Goal: Information Seeking & Learning: Learn about a topic

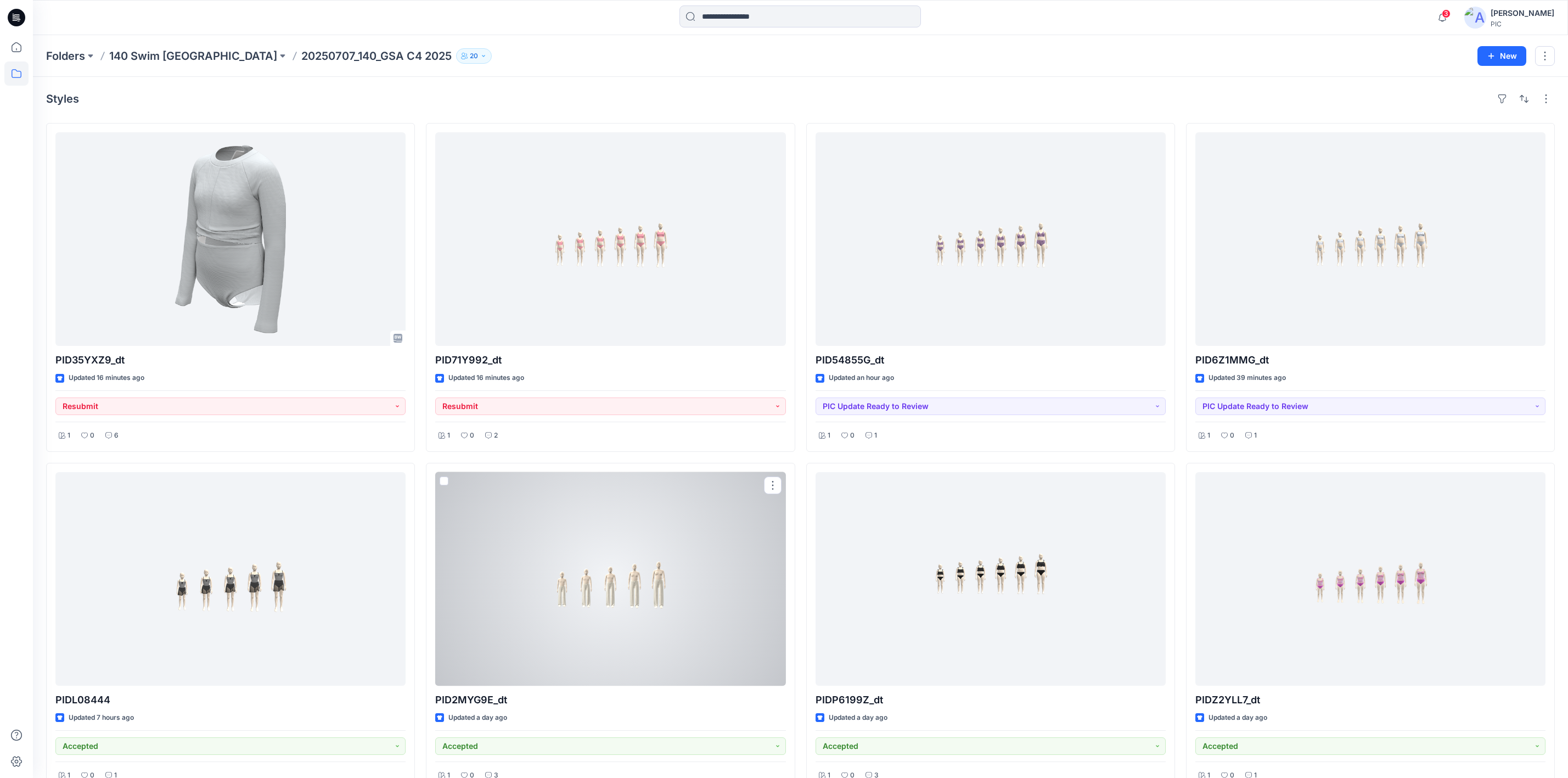
scroll to position [50, 0]
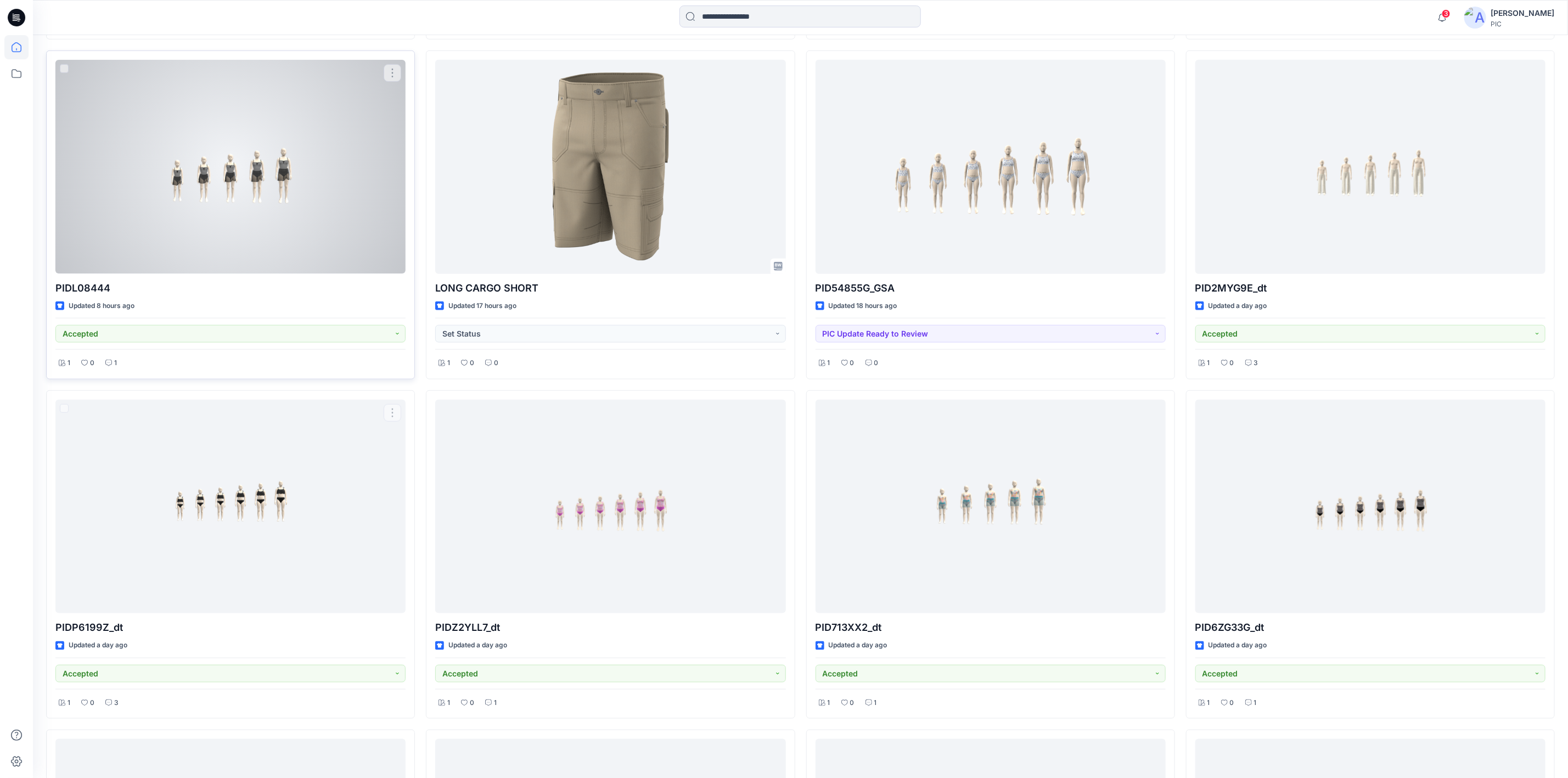
scroll to position [523, 0]
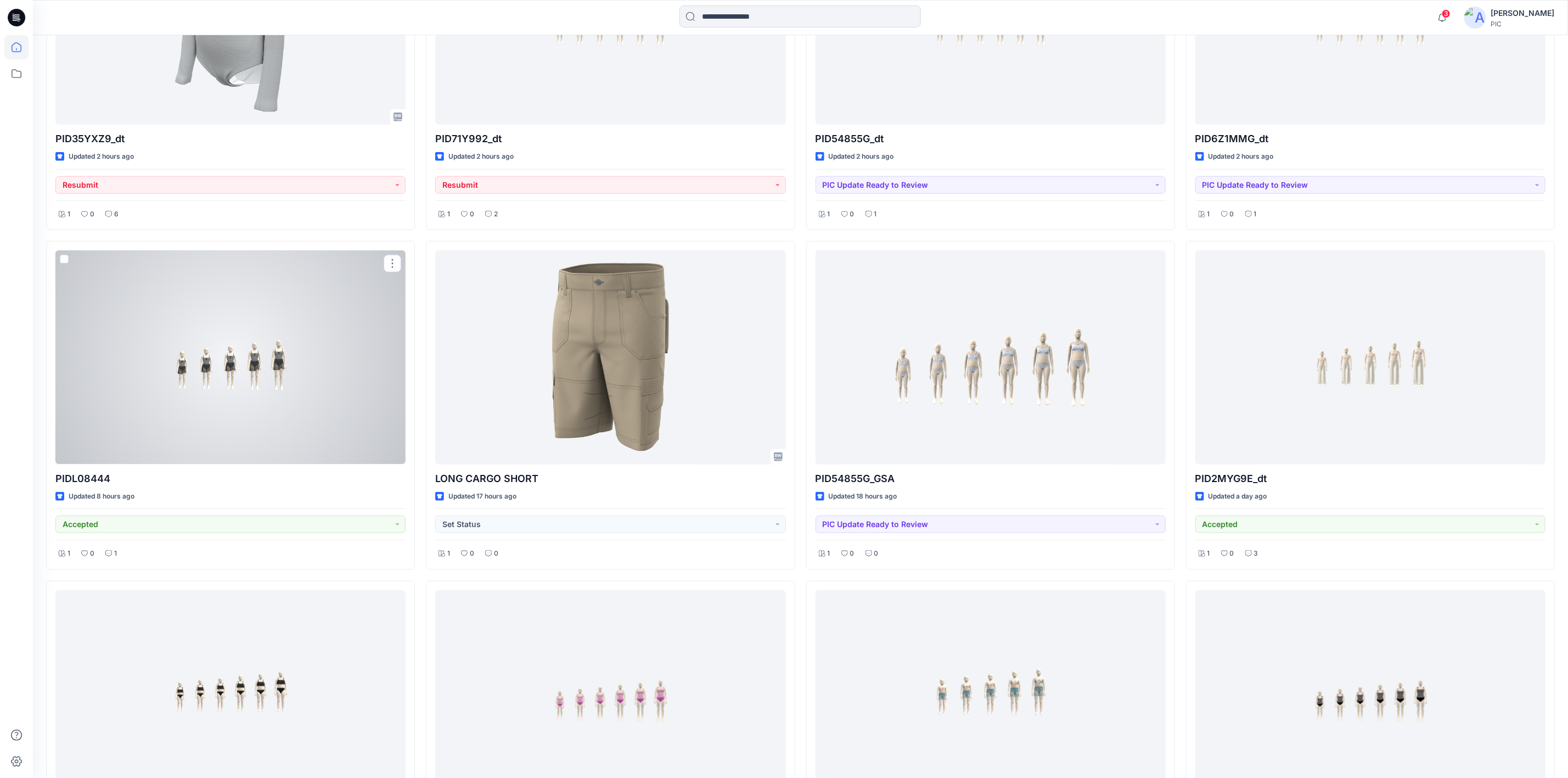
click at [232, 383] on div at bounding box center [230, 357] width 350 height 214
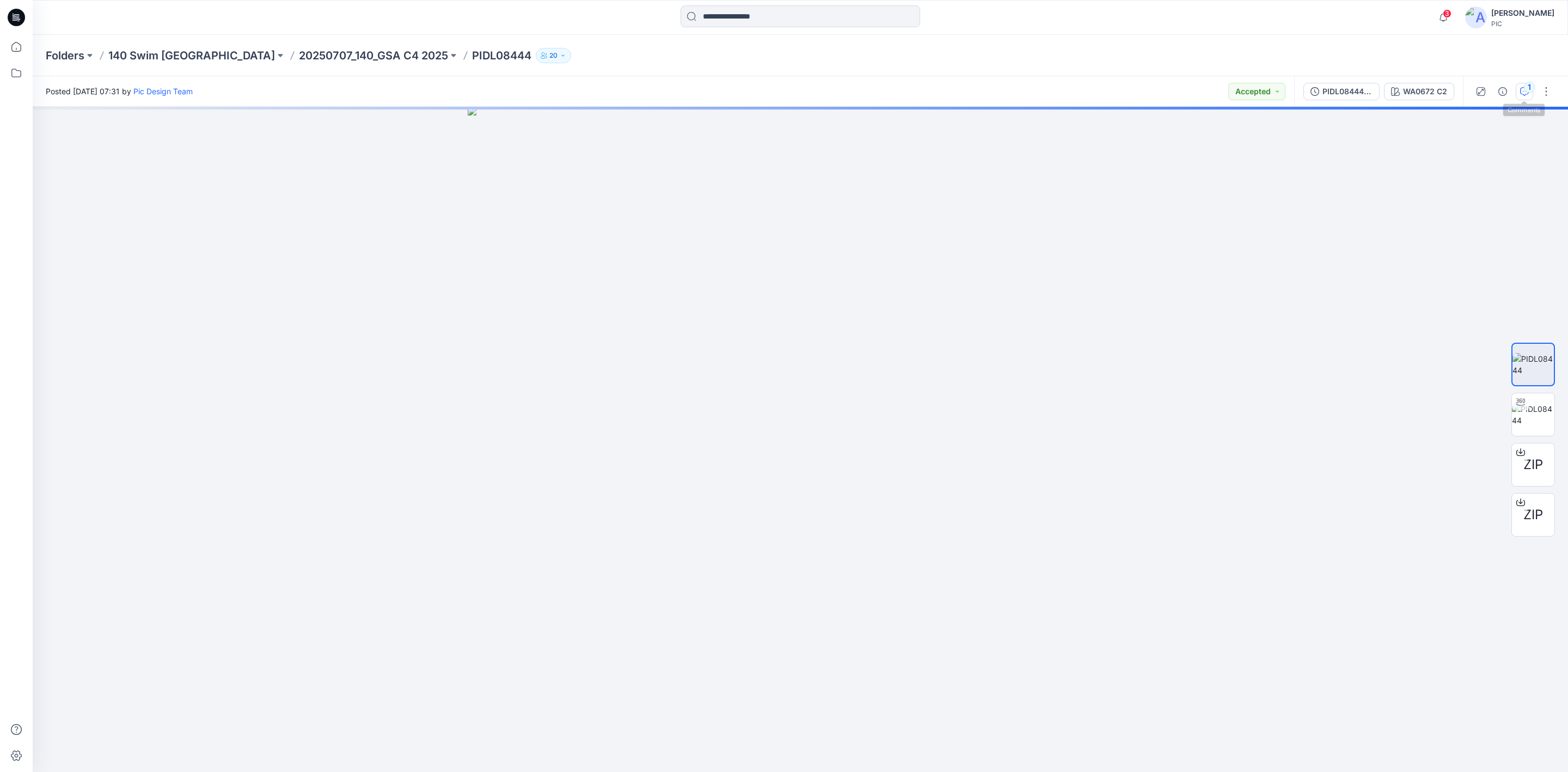
click at [1529, 90] on div "1" at bounding box center [1529, 86] width 11 height 11
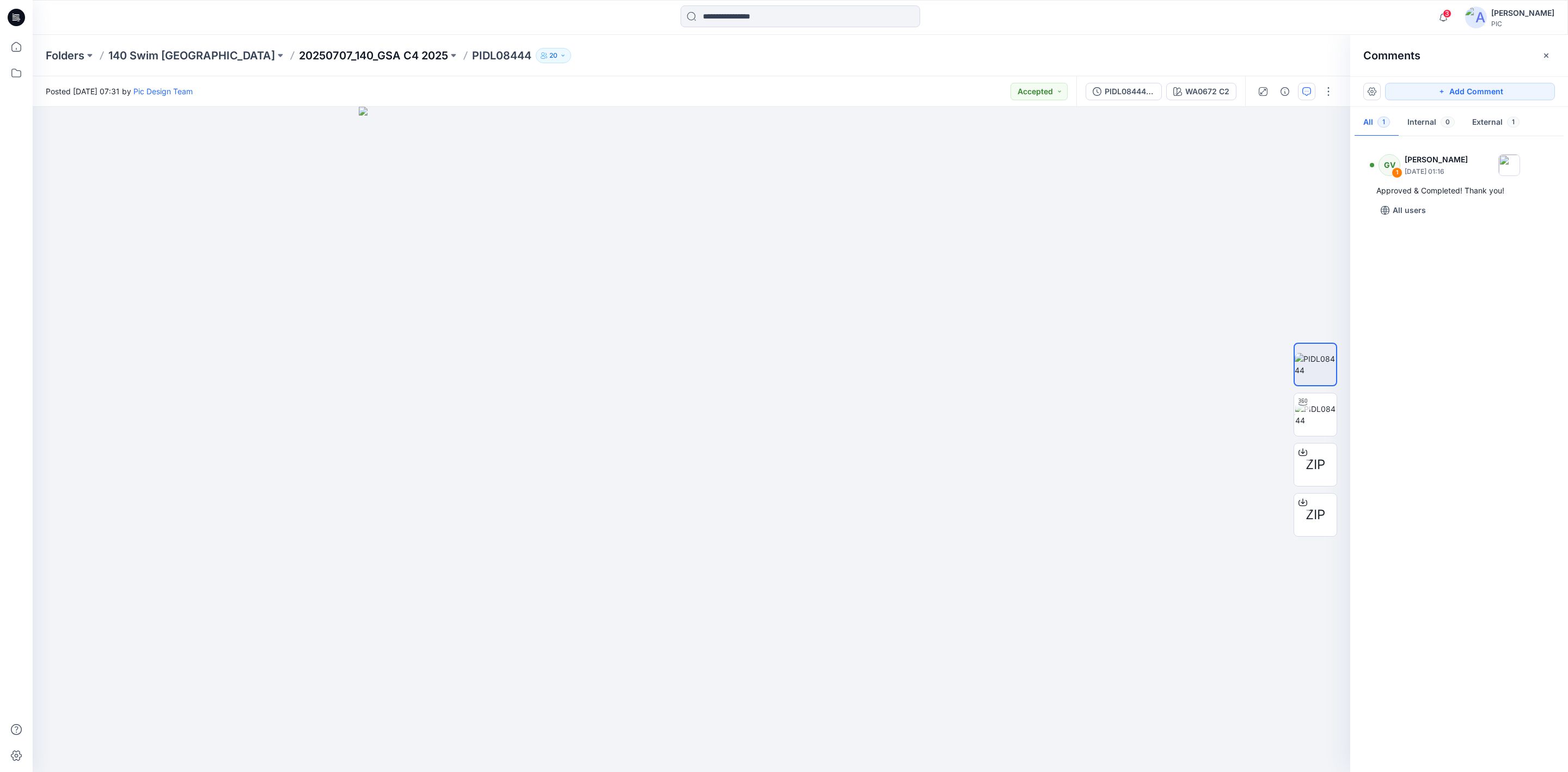
click at [302, 54] on p "20250707_140_GSA C4 2025" at bounding box center [373, 55] width 149 height 15
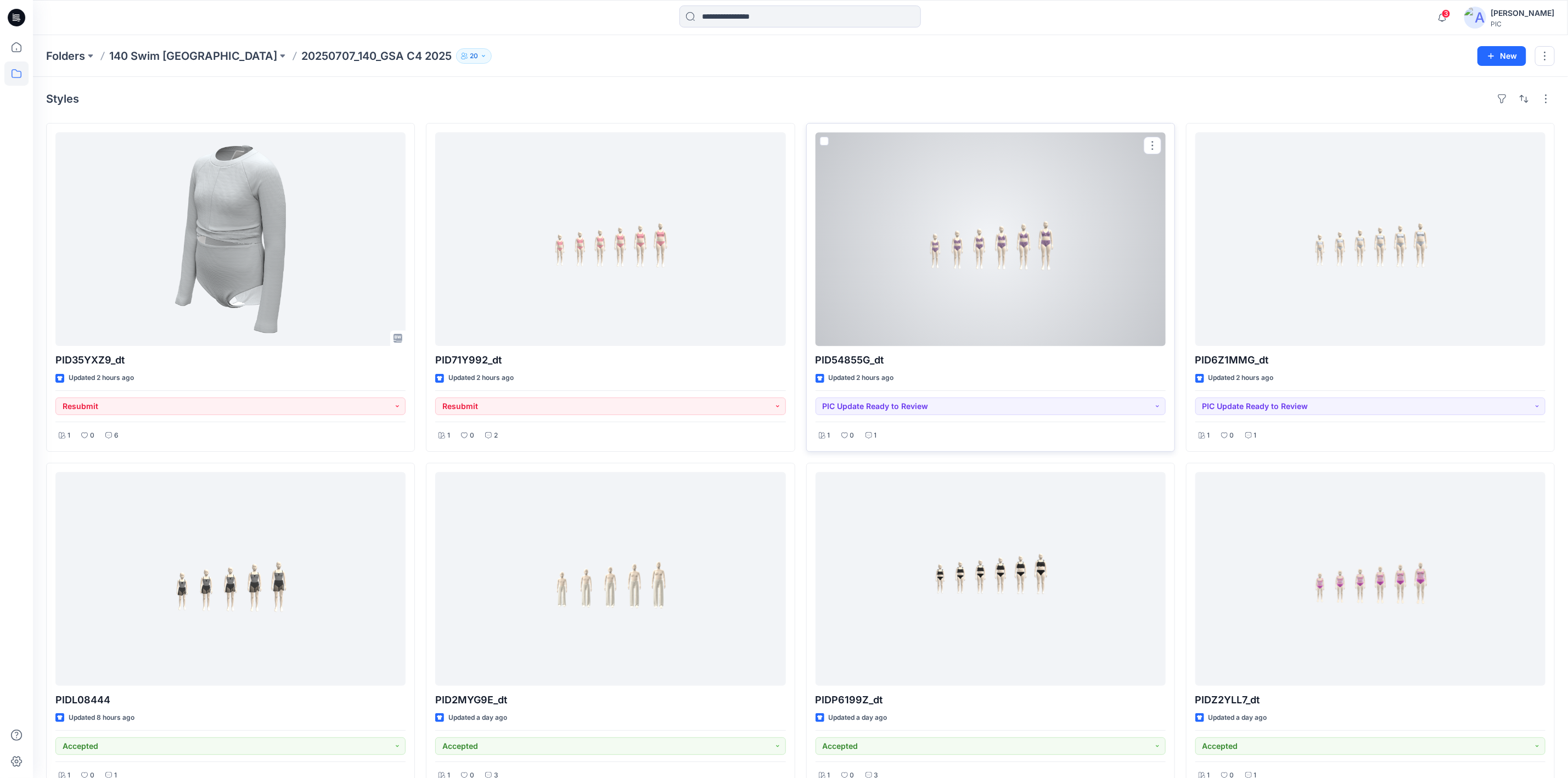
click at [947, 297] on div at bounding box center [990, 239] width 350 height 214
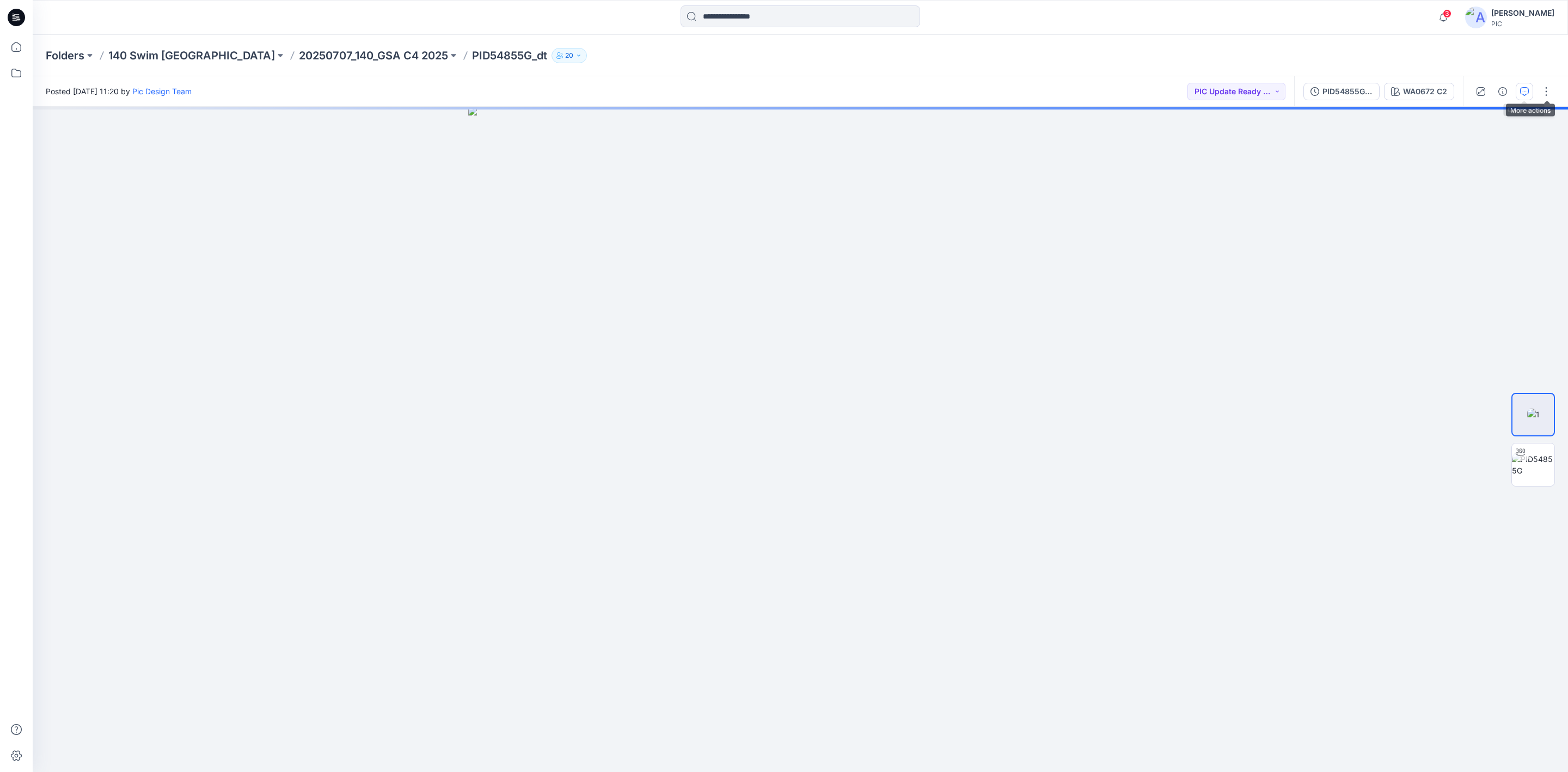
click at [1521, 90] on icon "button" at bounding box center [1524, 91] width 9 height 9
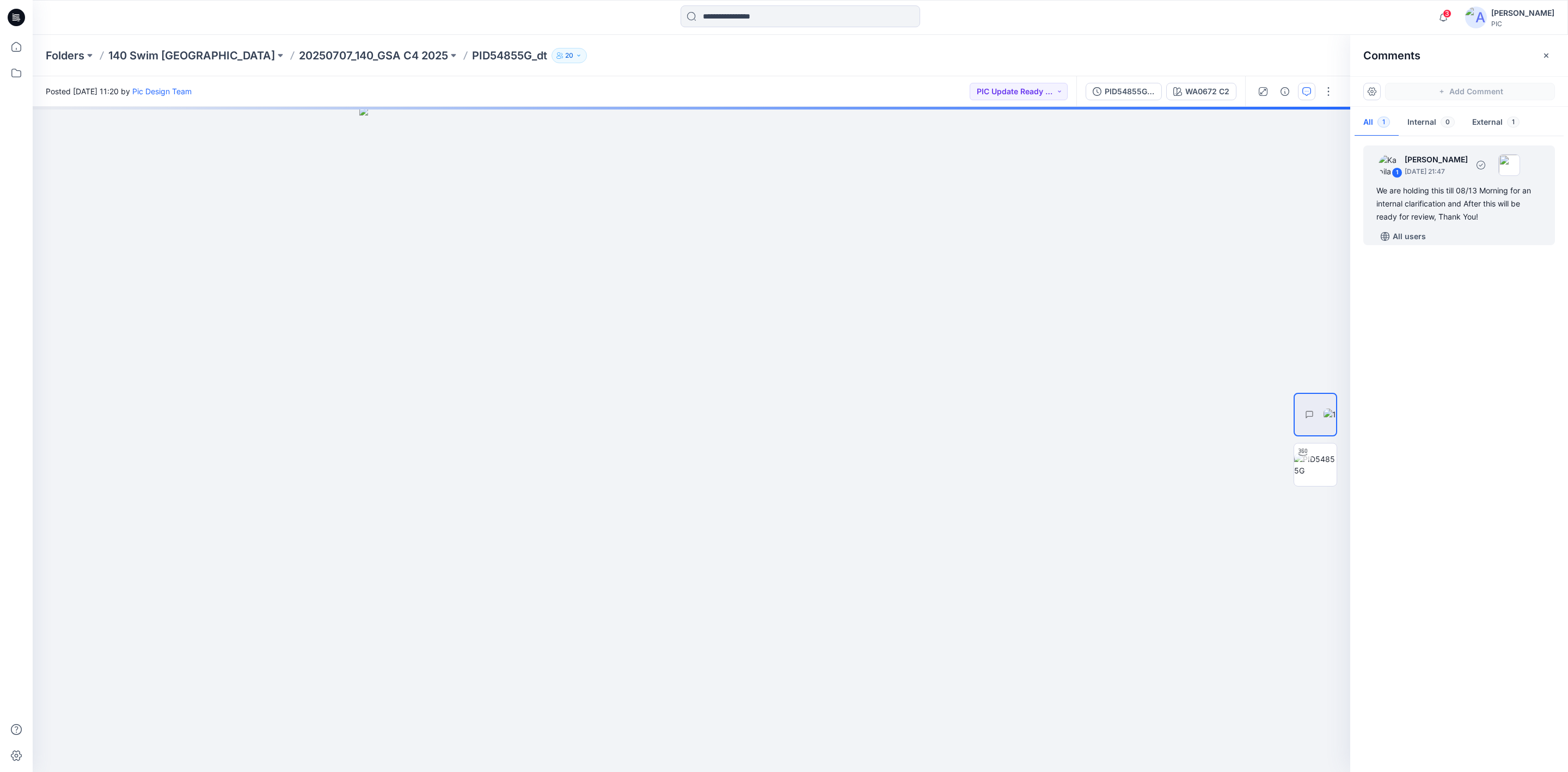
click at [1431, 190] on div "We are holding this till 08/13 Morning for an internal clarification and After …" at bounding box center [1460, 204] width 166 height 39
click at [1436, 403] on div "1 [PERSON_NAME] [DATE] 21:47 We are holding this till 08/13 Morning for an inte…" at bounding box center [1459, 451] width 218 height 625
click at [1367, 92] on button "button" at bounding box center [1372, 91] width 17 height 17
drag, startPoint x: 1498, startPoint y: 406, endPoint x: 1508, endPoint y: 360, distance: 47.1
click at [1498, 403] on div "1 [PERSON_NAME] [DATE] 21:47 We are holding this till 08/13 Morning for an inte…" at bounding box center [1459, 451] width 218 height 625
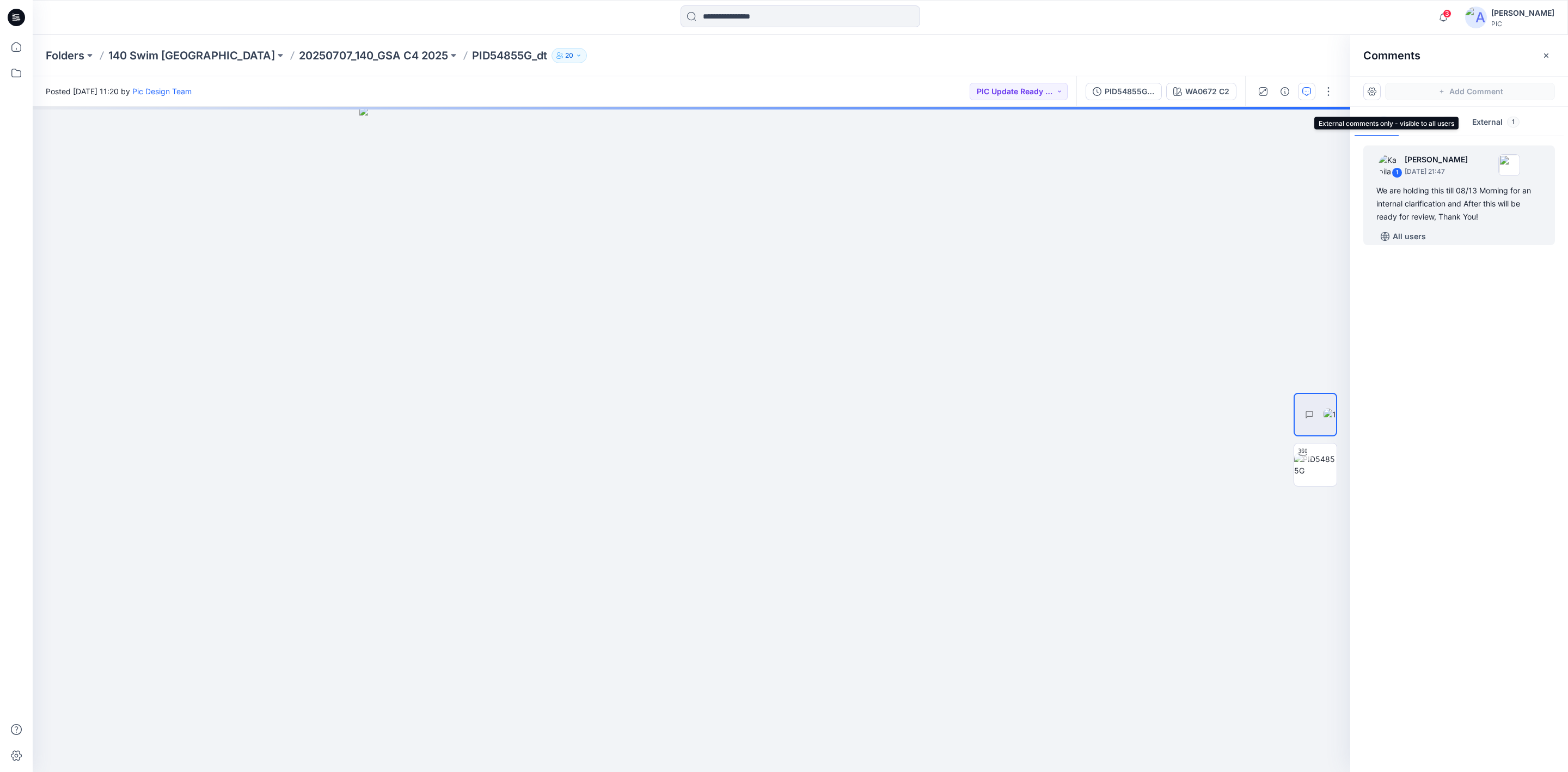
click at [1490, 121] on button "External 1" at bounding box center [1496, 123] width 65 height 28
click at [1482, 166] on icon "button" at bounding box center [1480, 165] width 4 height 3
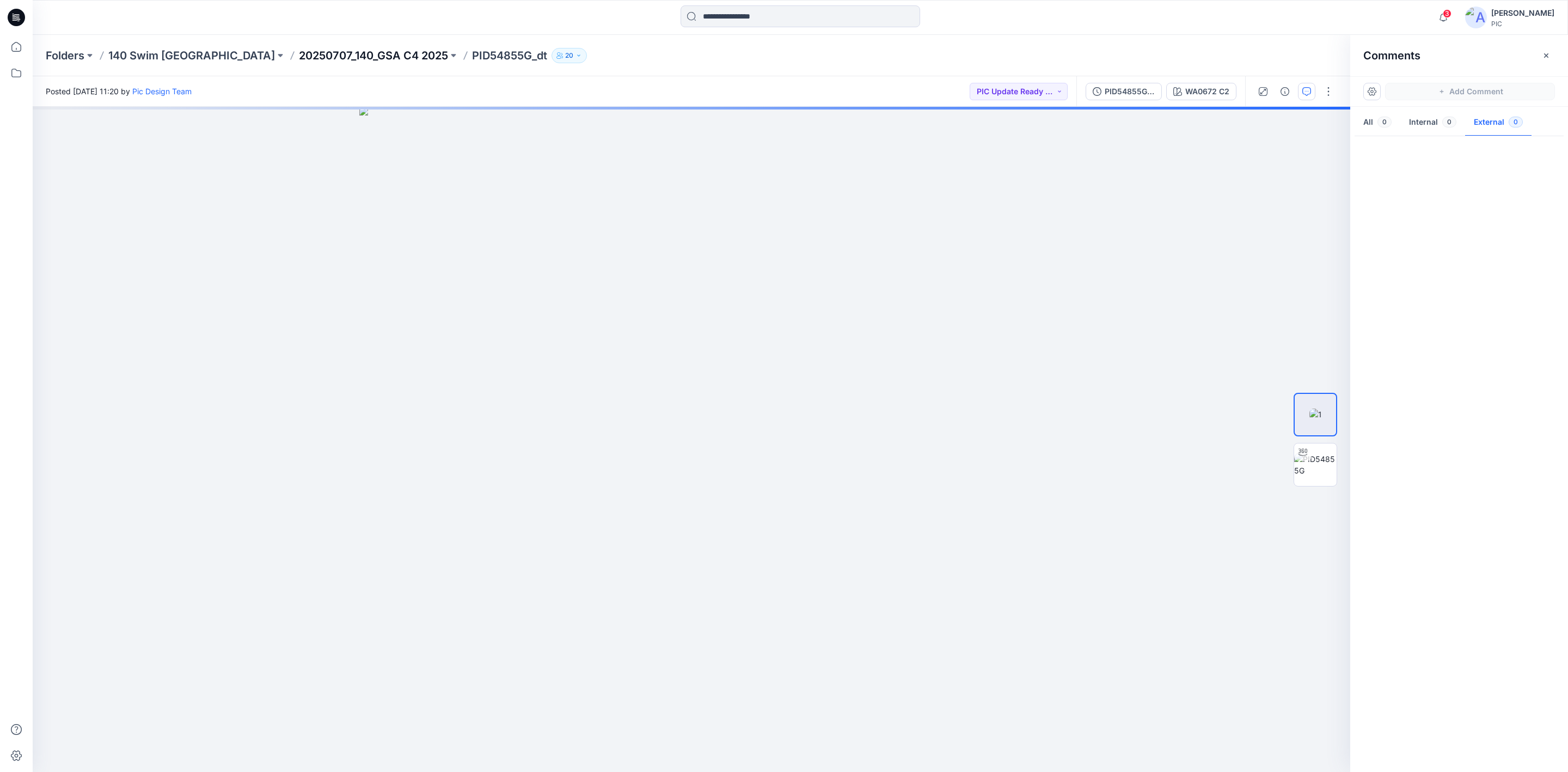
click at [299, 48] on p "20250707_140_GSA C4 2025" at bounding box center [373, 55] width 149 height 15
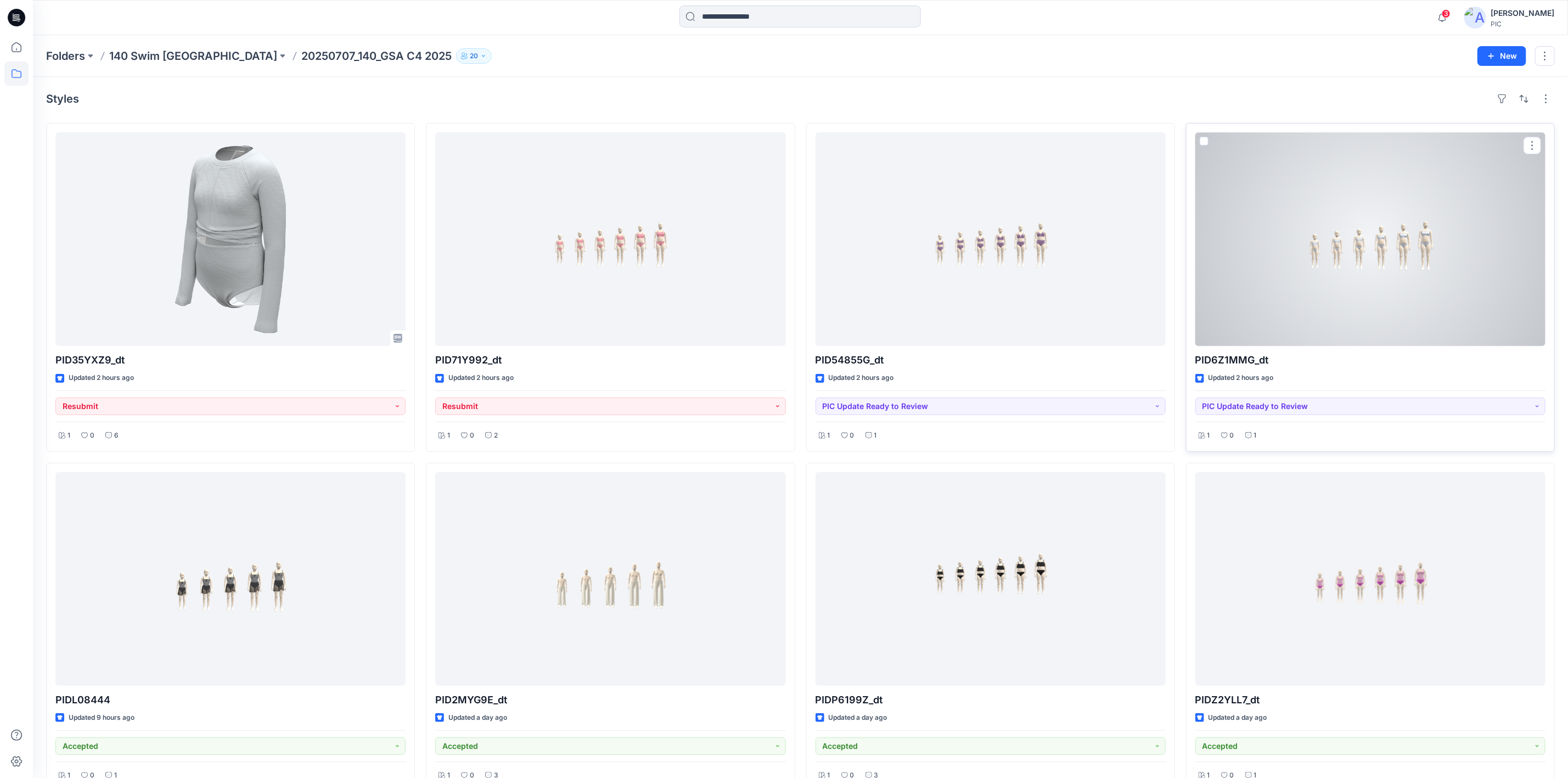
click at [1294, 314] on div at bounding box center [1370, 239] width 350 height 214
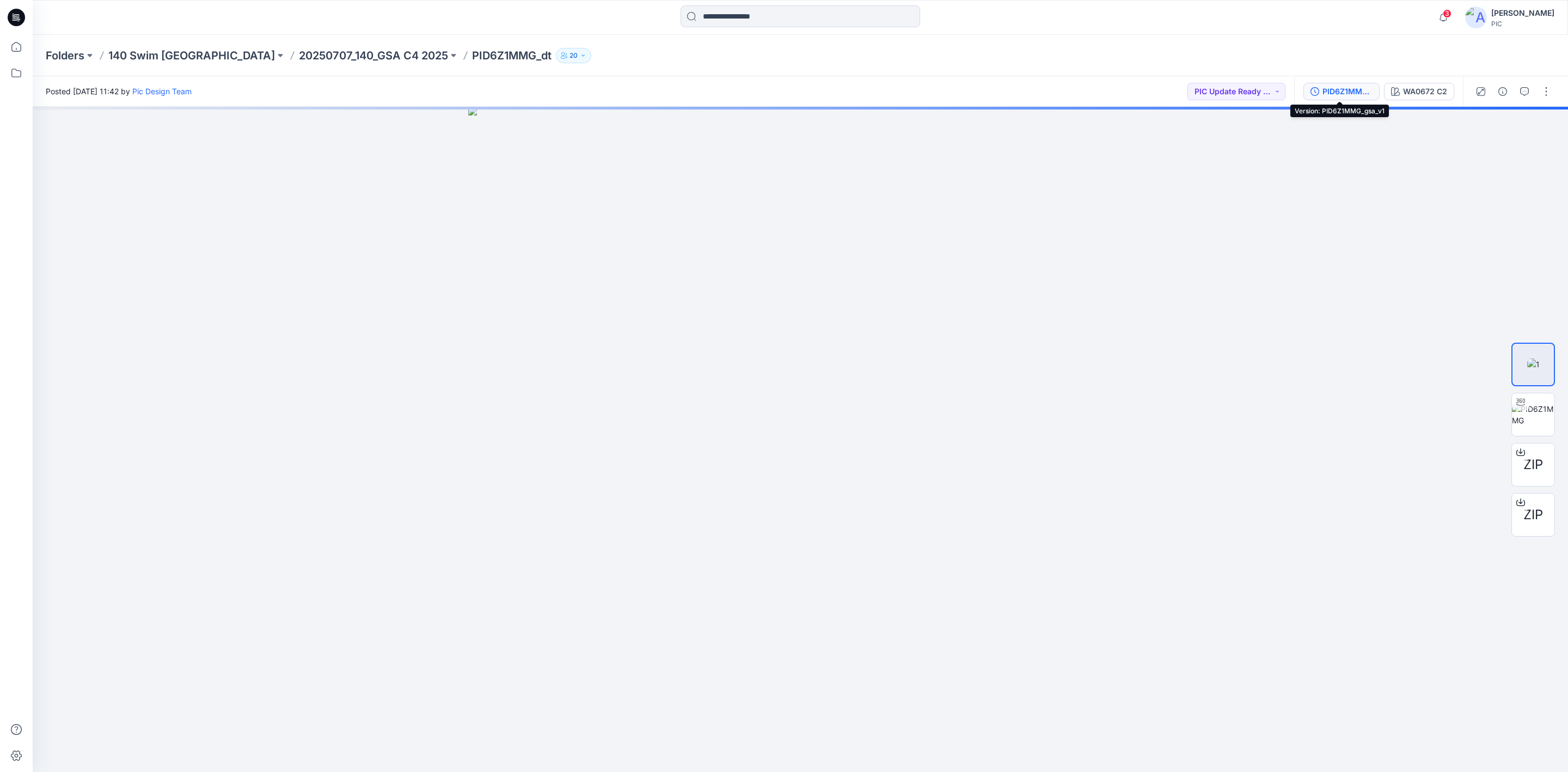
click at [1324, 89] on div "PID6Z1MMG_gsa_v1" at bounding box center [1347, 91] width 50 height 12
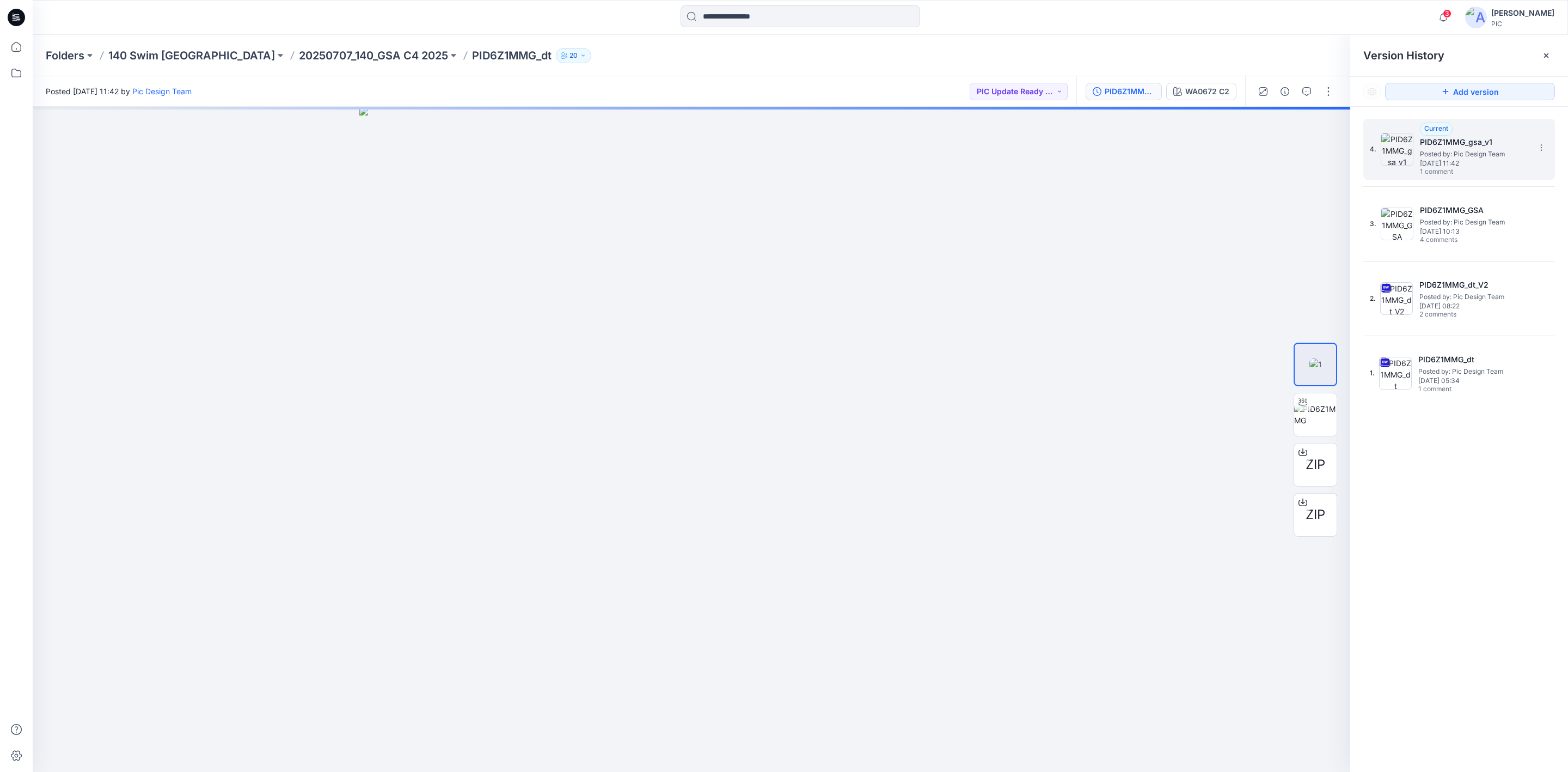
click at [1464, 132] on div "Current PID6Z1MMG_gsa_v1 Posted by: Pic Design Team [DATE] 11:42 1 comment" at bounding box center [1475, 150] width 109 height 54
click at [1300, 90] on button "button" at bounding box center [1307, 91] width 17 height 17
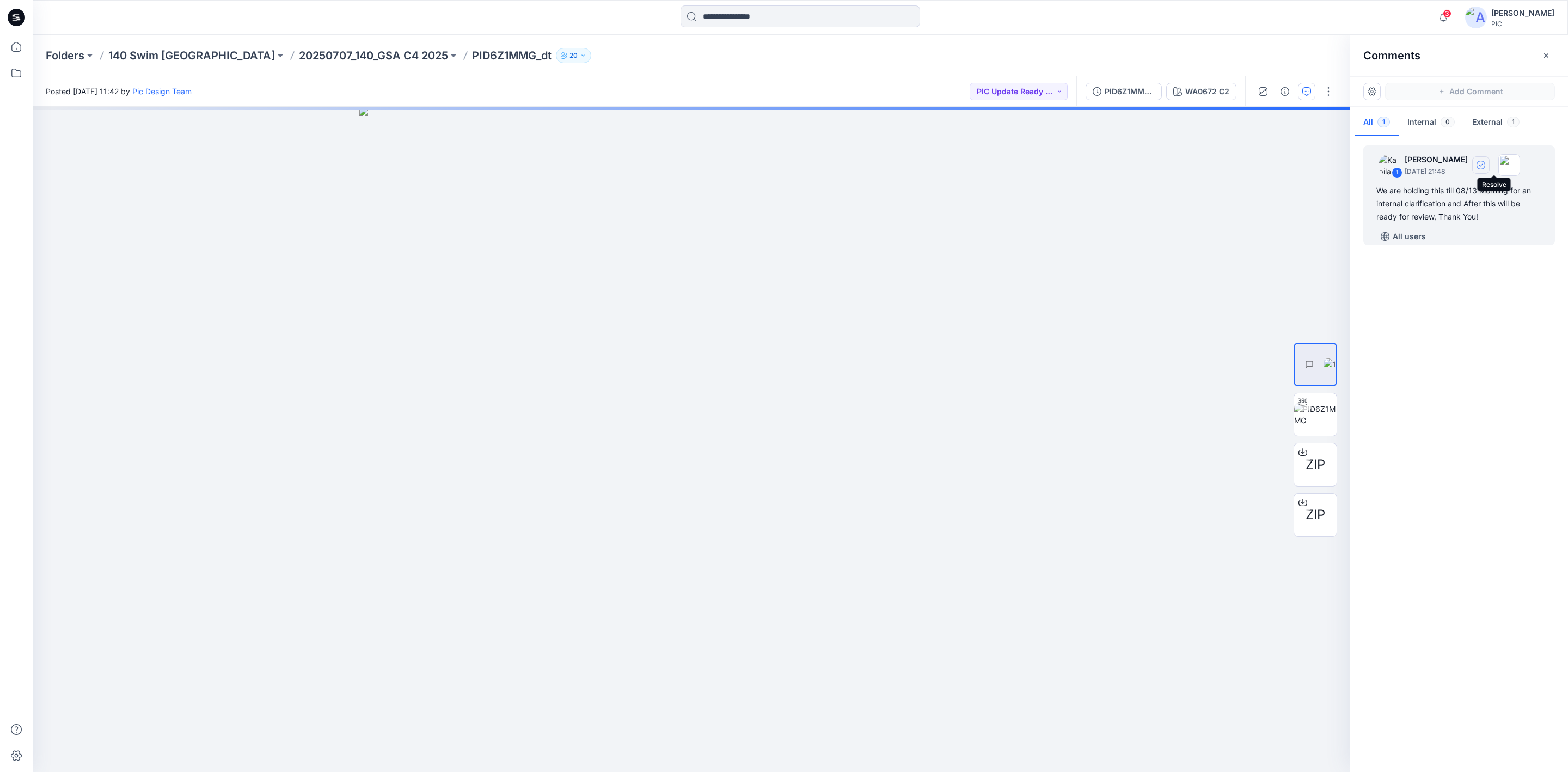
click at [1485, 162] on icon "button" at bounding box center [1481, 165] width 9 height 9
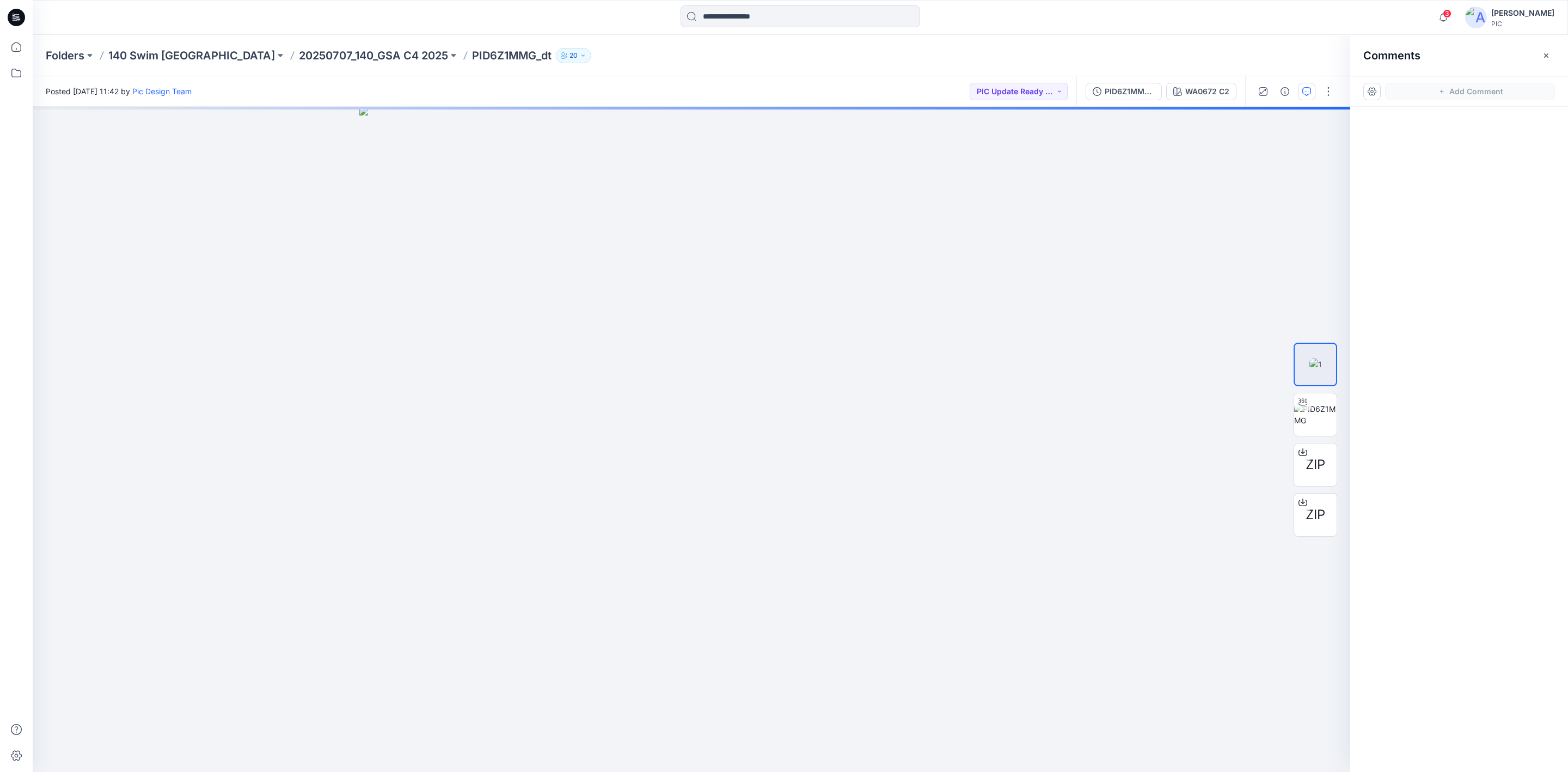
click at [1464, 370] on div at bounding box center [1459, 419] width 218 height 625
click at [299, 49] on p "20250707_140_GSA C4 2025" at bounding box center [373, 55] width 149 height 15
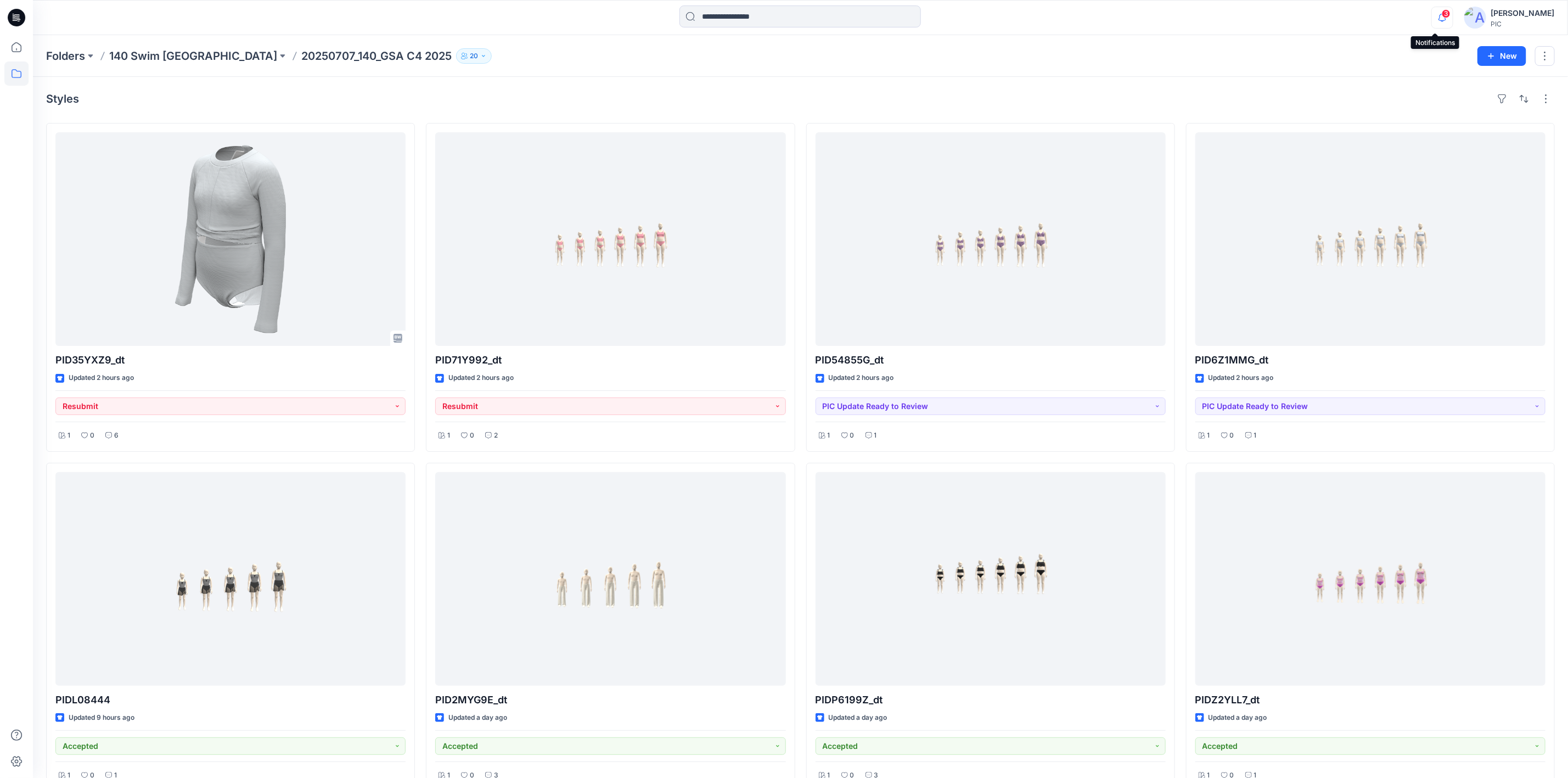
click at [1431, 14] on icon "button" at bounding box center [1441, 17] width 21 height 22
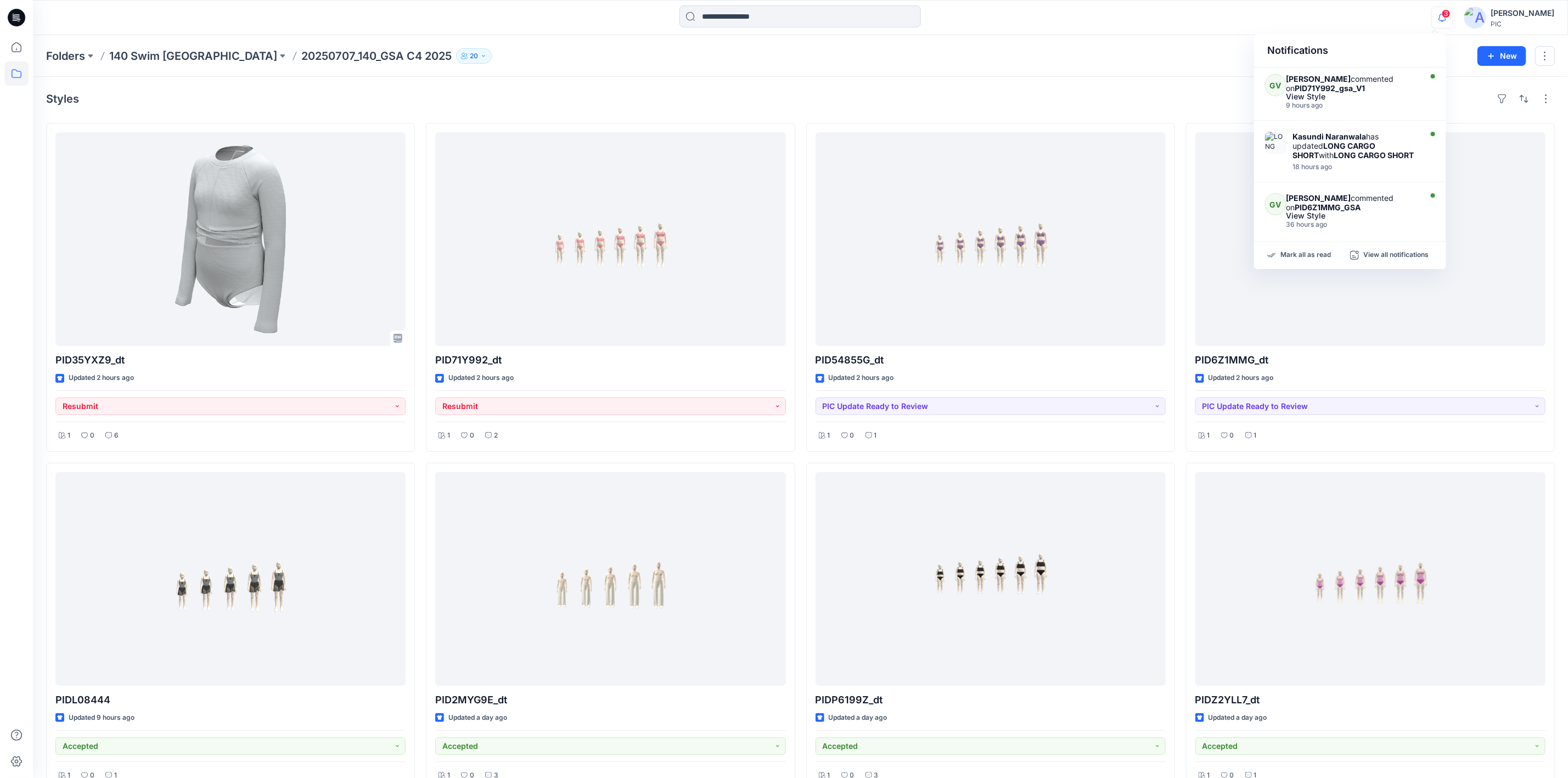
click at [1212, 52] on div "Folders 140 Swim USA 20250707_140_GSA C4 2025 20" at bounding box center [757, 55] width 1423 height 15
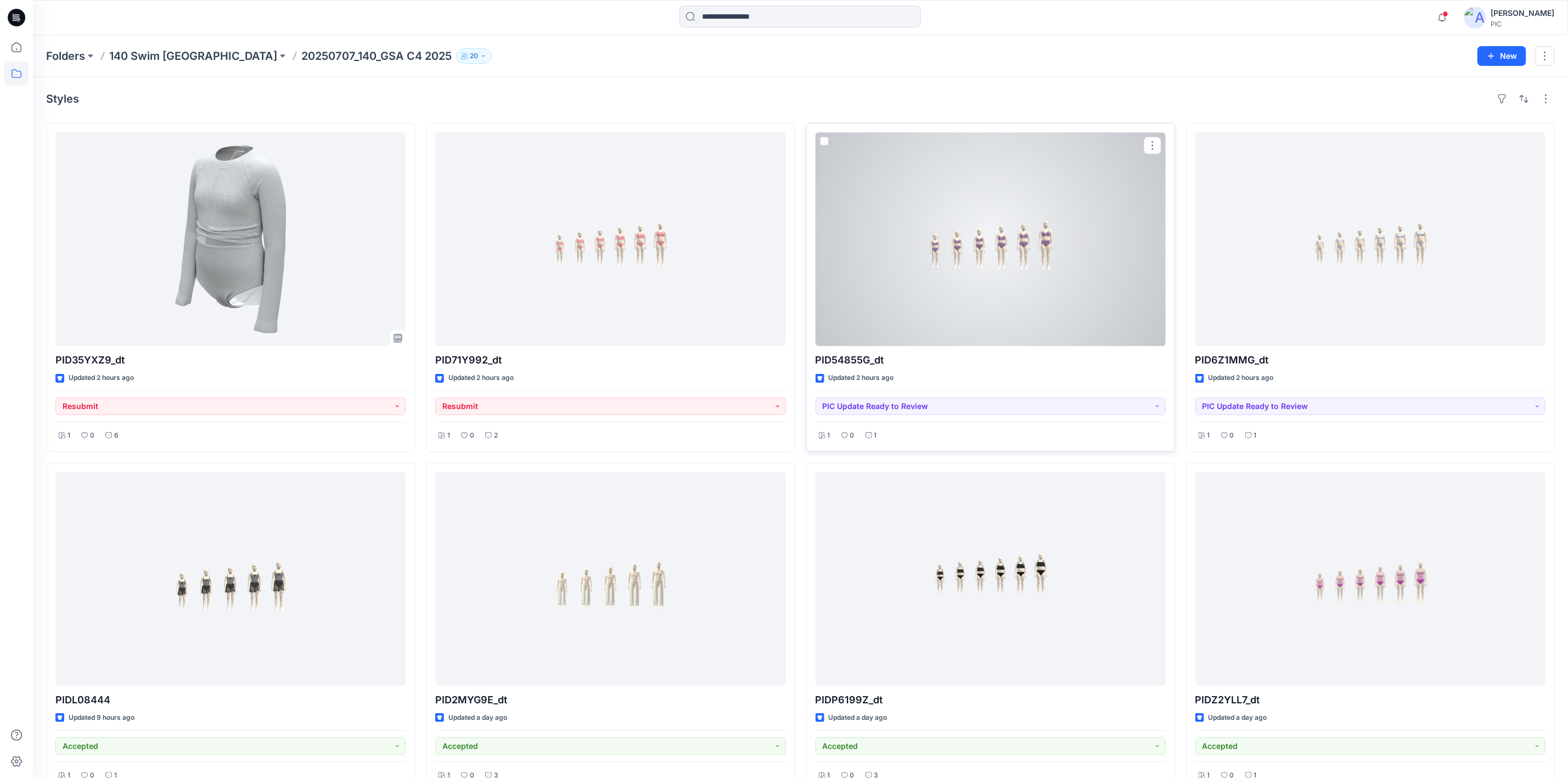
click at [993, 304] on div at bounding box center [990, 239] width 350 height 214
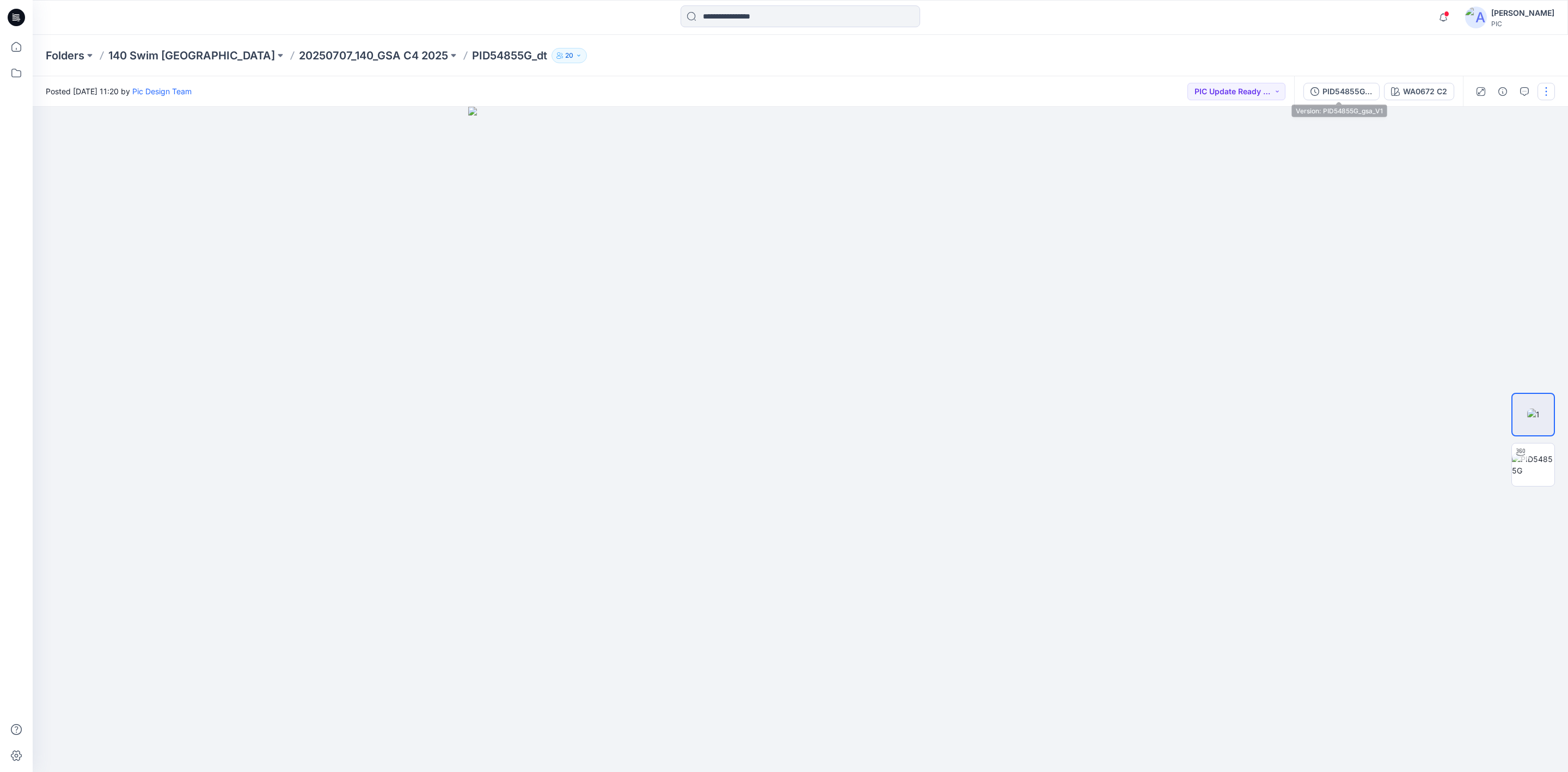
click at [1330, 93] on div "PID54855G_gsa_V1" at bounding box center [1347, 91] width 50 height 12
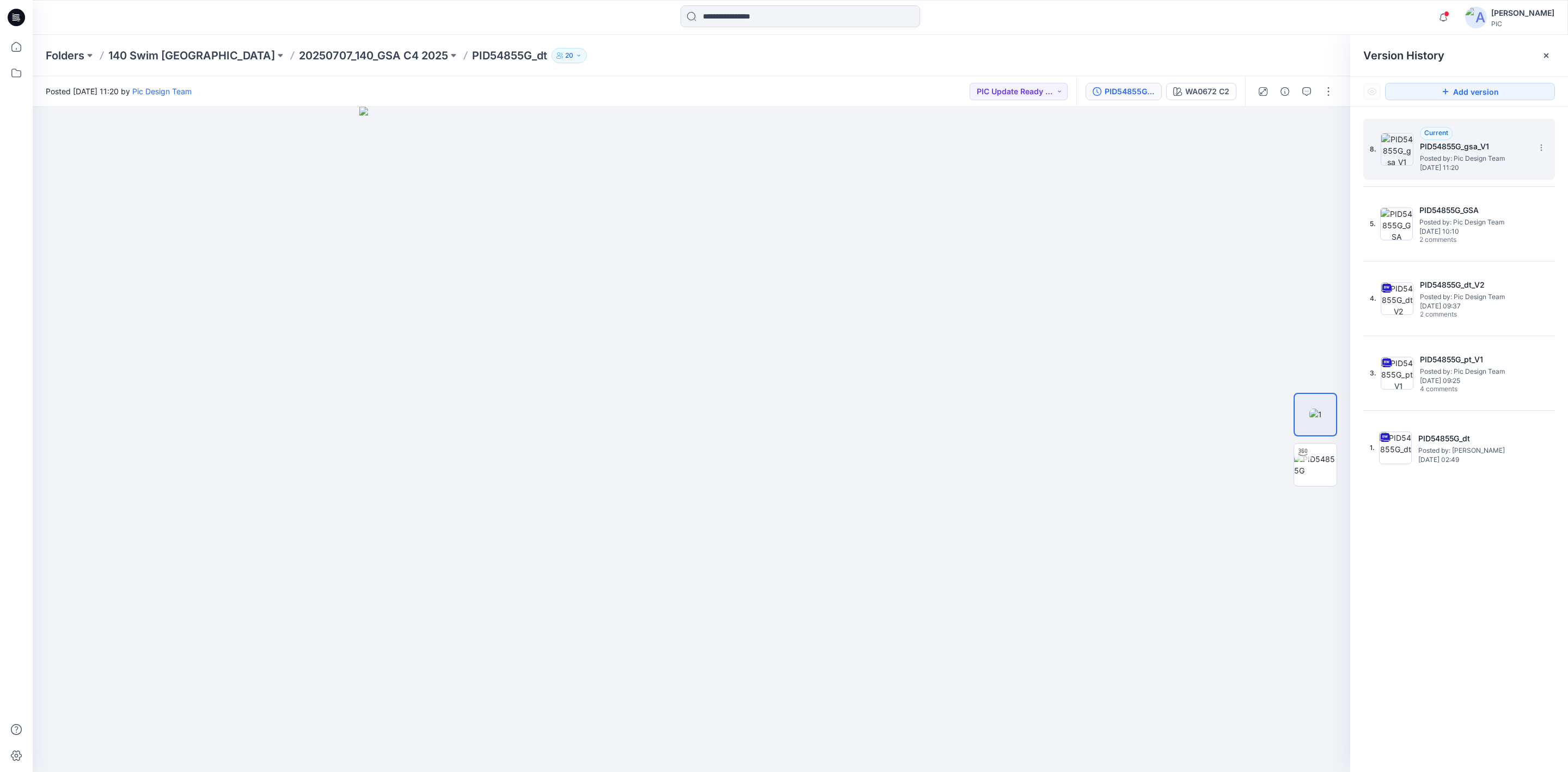
click at [1457, 159] on span "Posted by: Pic Design Team" at bounding box center [1475, 158] width 109 height 11
click at [1428, 226] on span "Posted by: Pic Design Team" at bounding box center [1474, 222] width 109 height 11
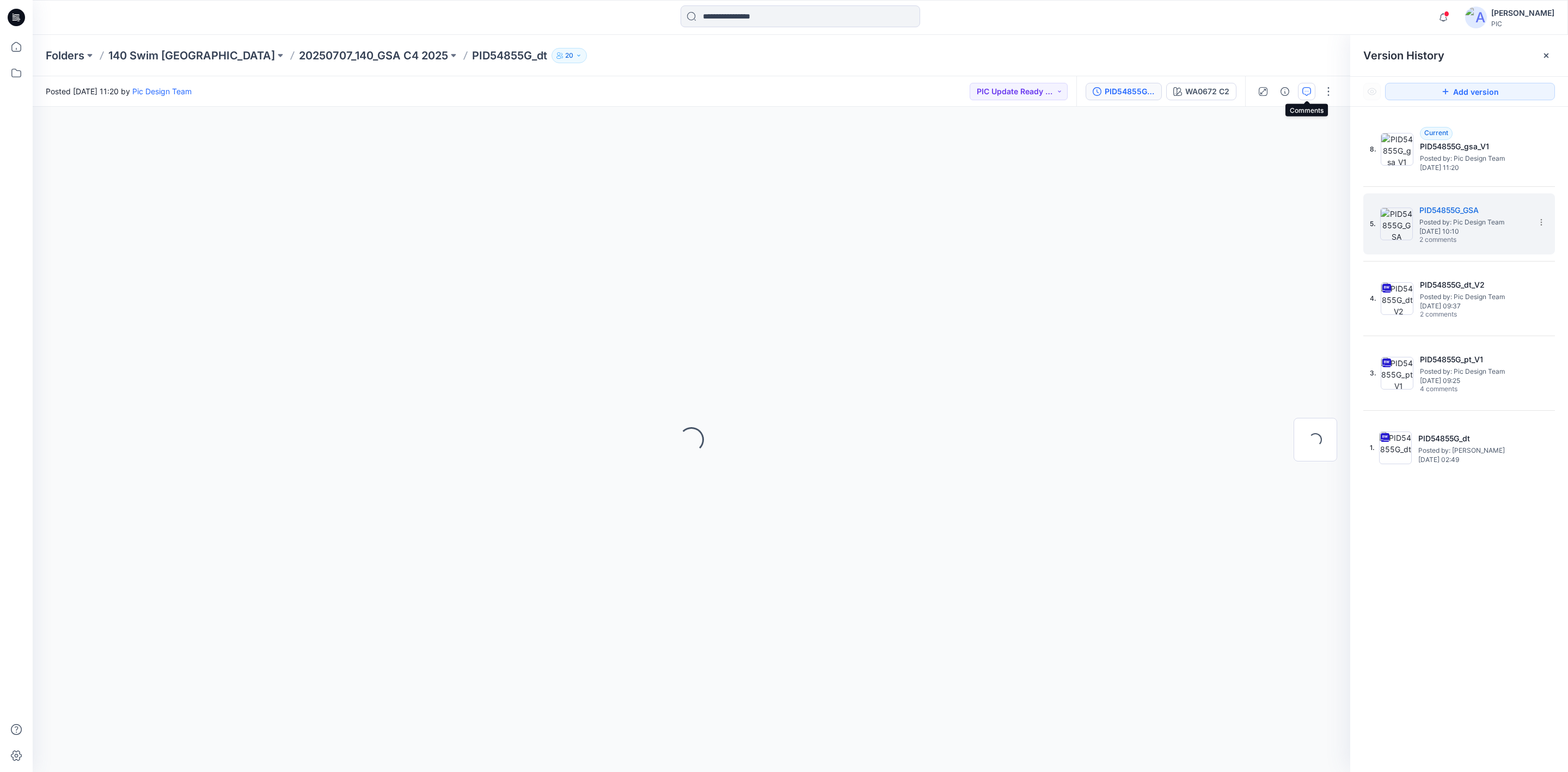
click at [1305, 85] on button "button" at bounding box center [1307, 91] width 17 height 17
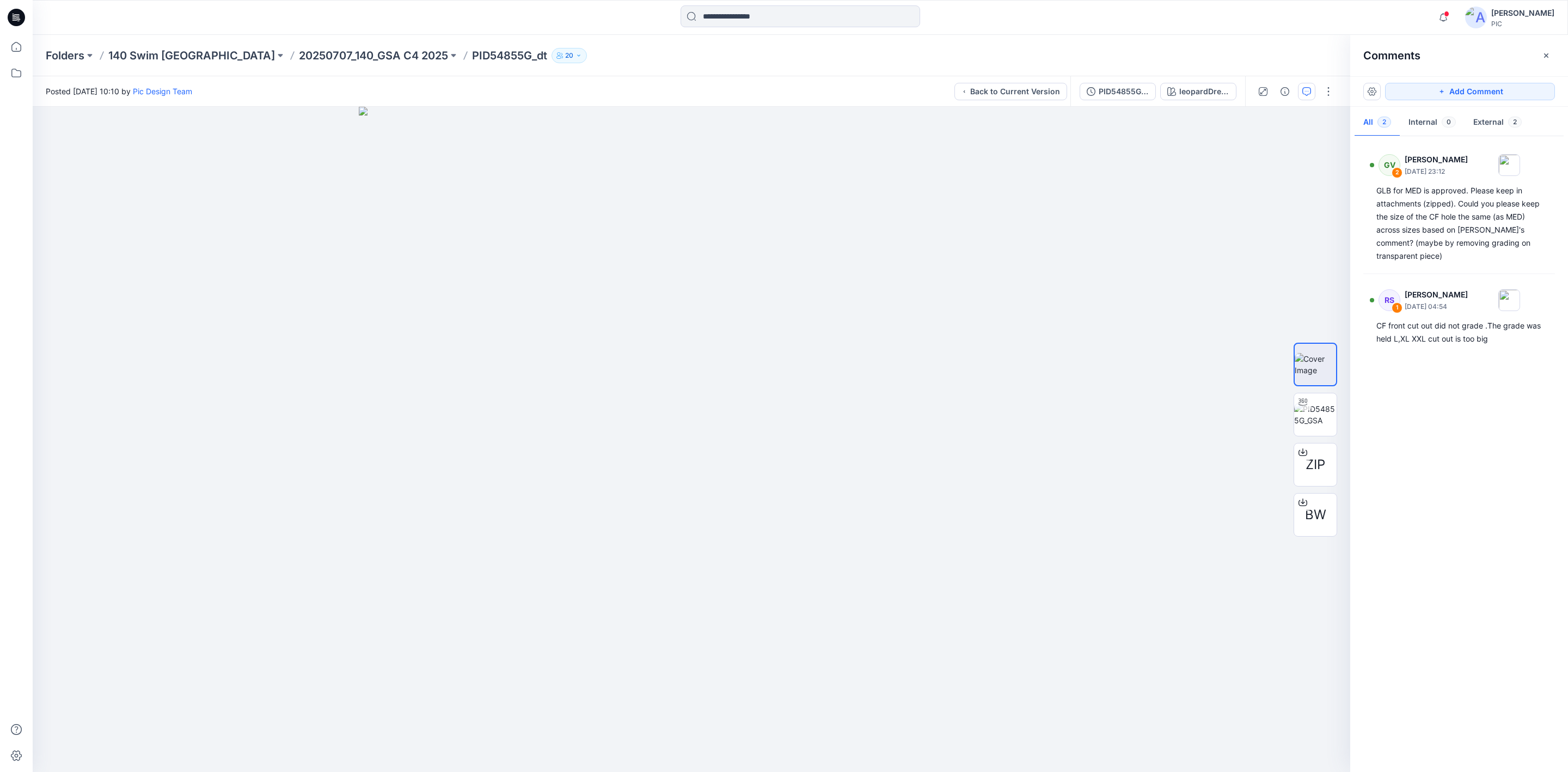
click at [1460, 498] on div "GV 2 [PERSON_NAME] [DATE] 23:12 GLB for MED is approved. Please keep in attachm…" at bounding box center [1459, 451] width 218 height 625
click at [299, 54] on p "20250707_140_GSA C4 2025" at bounding box center [373, 55] width 149 height 15
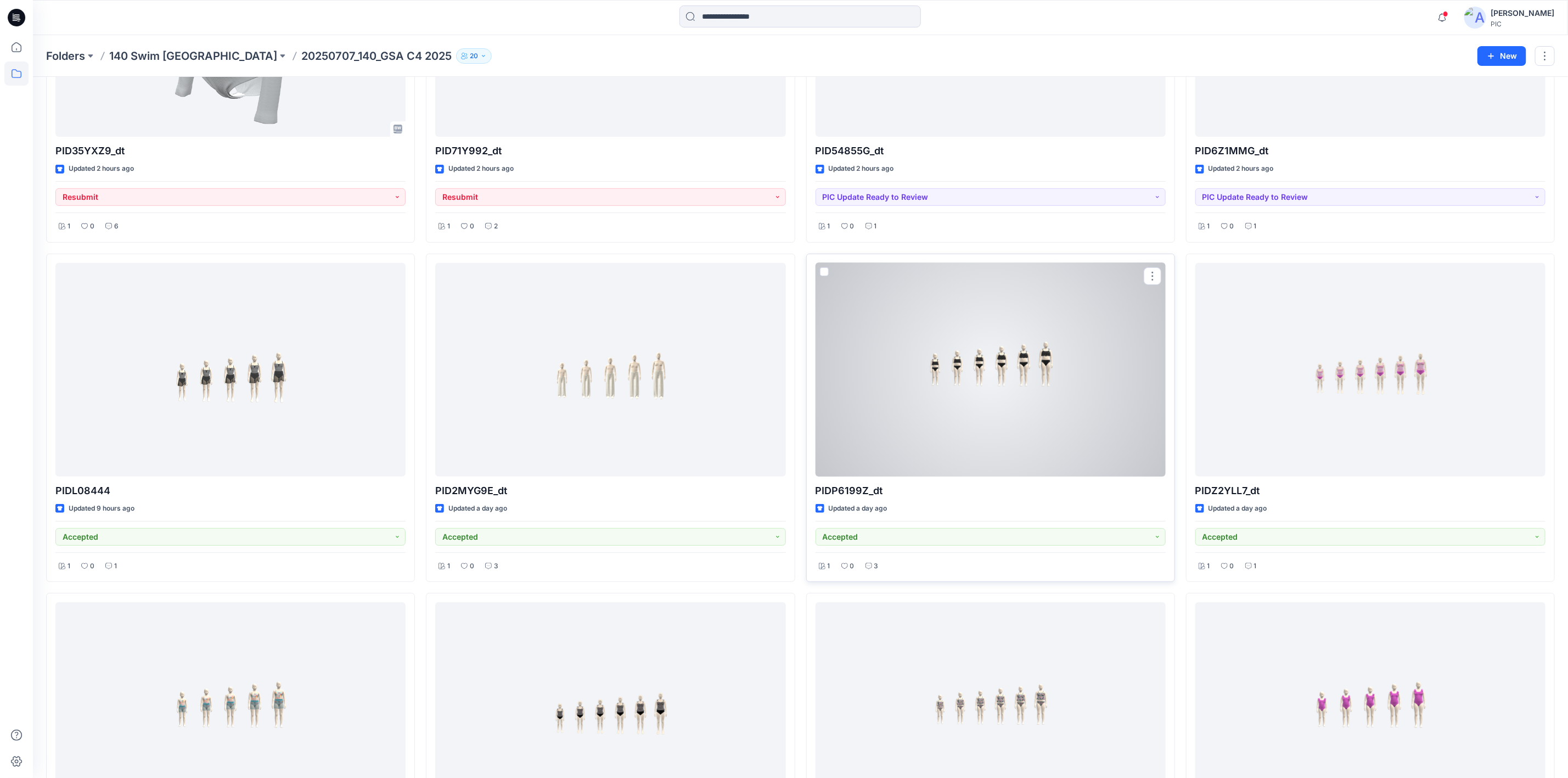
scroll to position [220, 0]
